Goal: Task Accomplishment & Management: Use online tool/utility

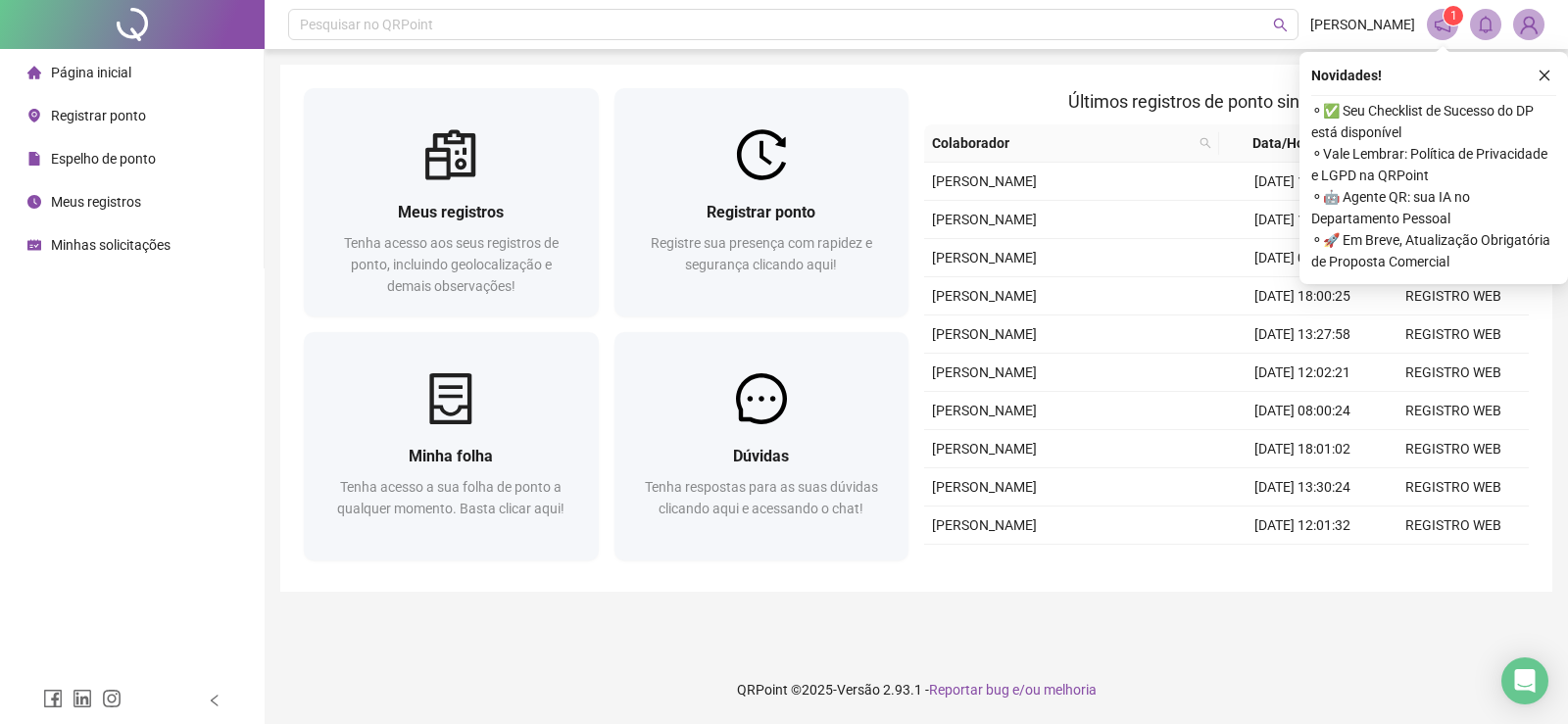
click at [115, 116] on span "Registrar ponto" at bounding box center [99, 116] width 95 height 16
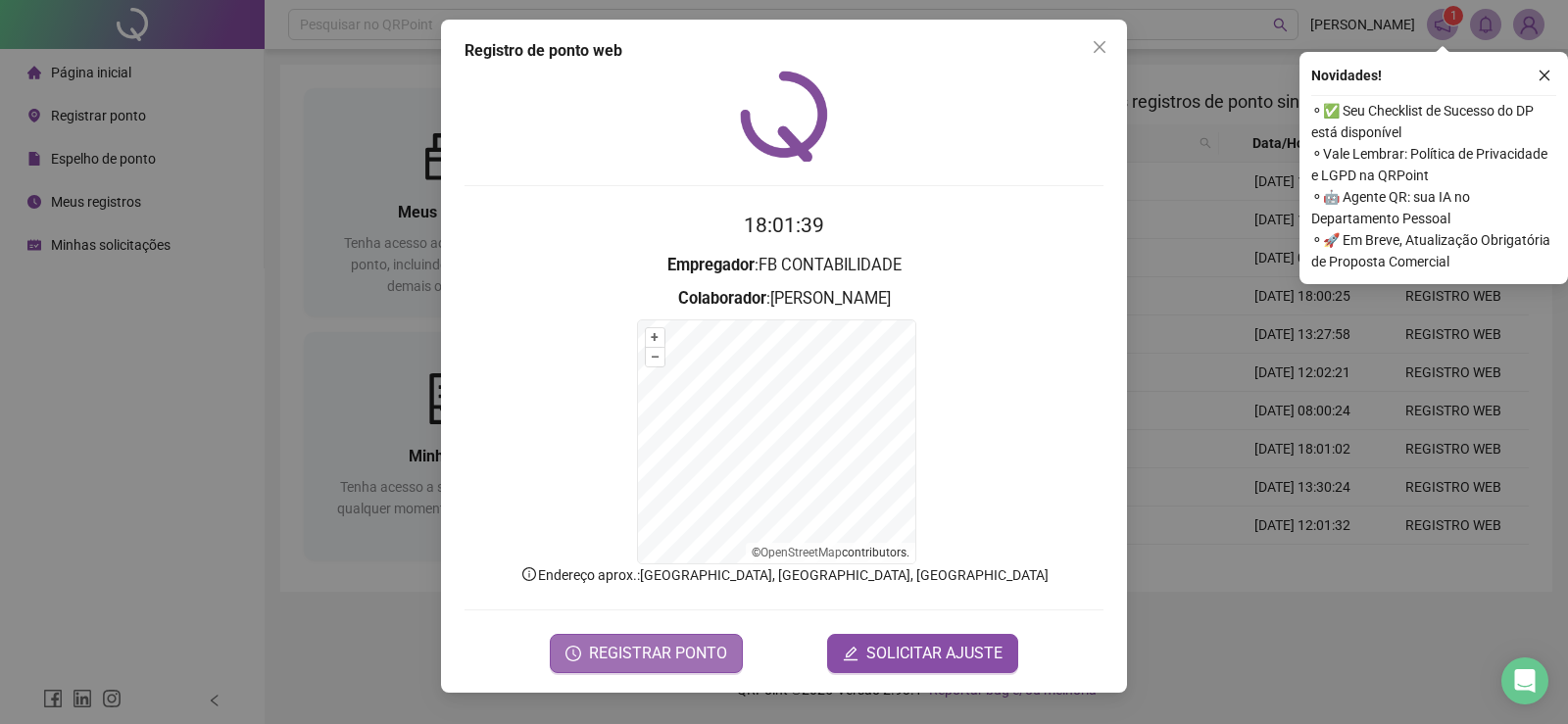
click at [666, 657] on span "REGISTRAR PONTO" at bounding box center [658, 654] width 138 height 24
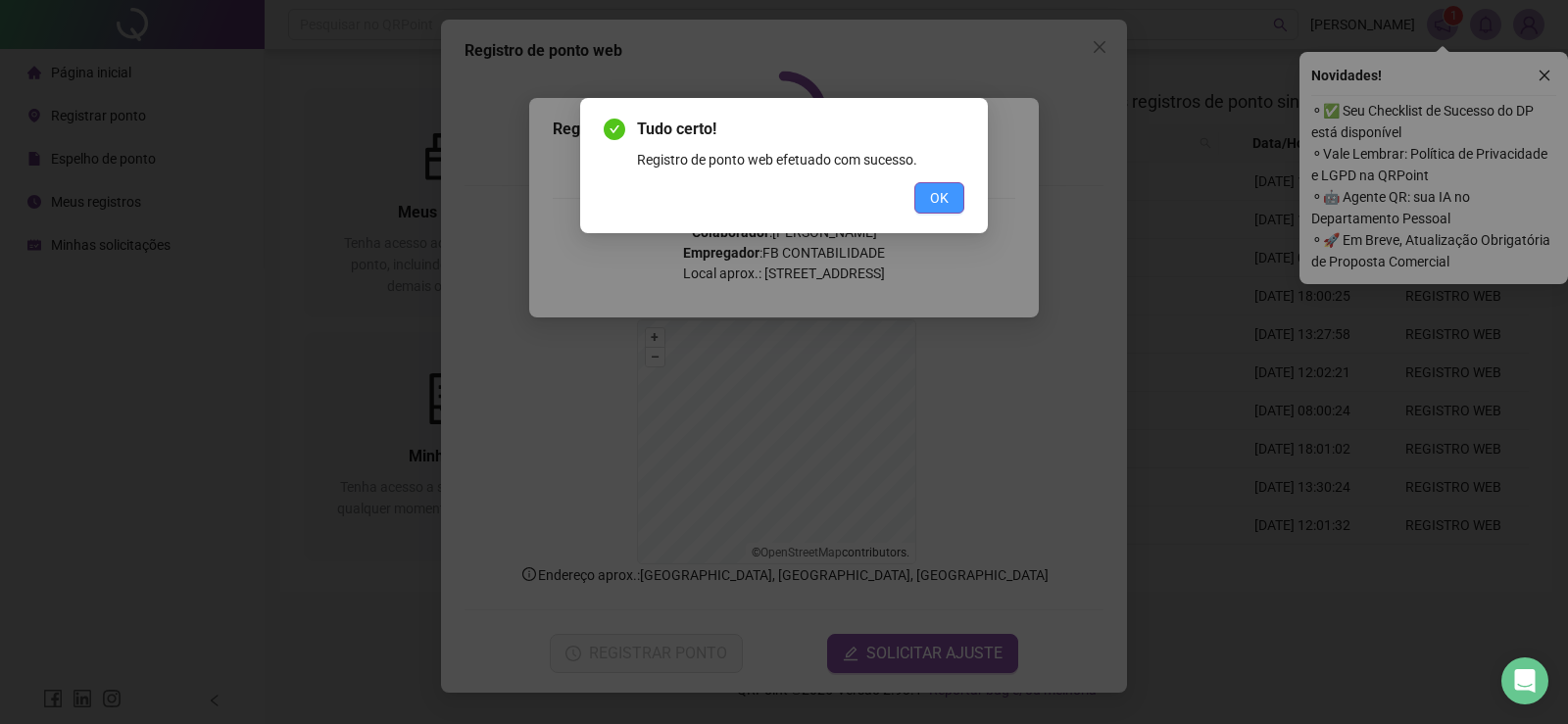
click at [956, 186] on button "OK" at bounding box center [939, 198] width 50 height 32
